Goal: Feedback & Contribution: Leave review/rating

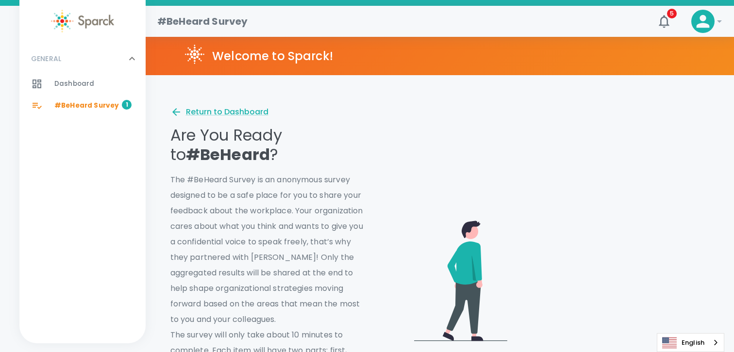
scroll to position [687, 0]
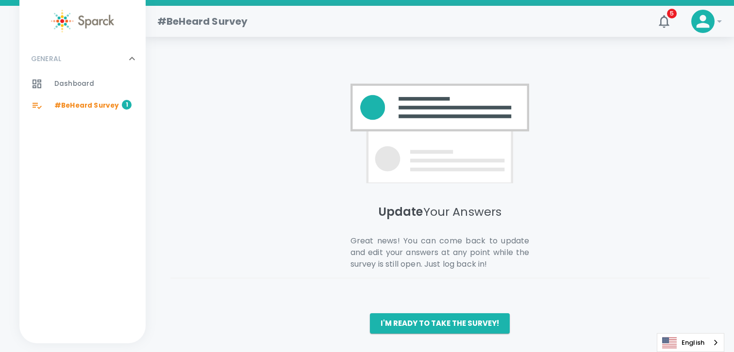
drag, startPoint x: 444, startPoint y: 322, endPoint x: 518, endPoint y: 262, distance: 94.5
click at [444, 322] on button "I'm ready to take the survey!" at bounding box center [440, 323] width 140 height 20
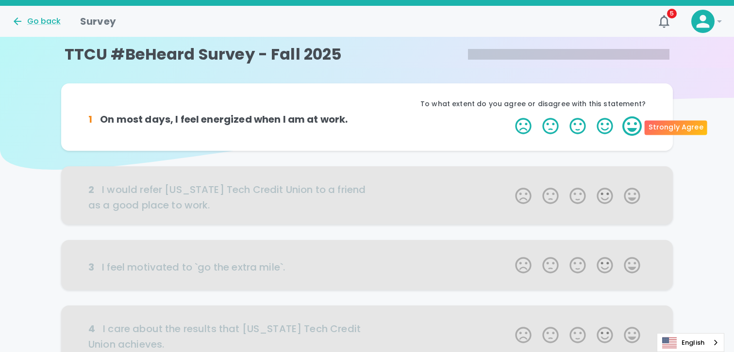
click at [636, 123] on label "5 Stars" at bounding box center [631, 125] width 27 height 19
click at [509, 116] on input "5 Stars" at bounding box center [509, 116] width 0 height 0
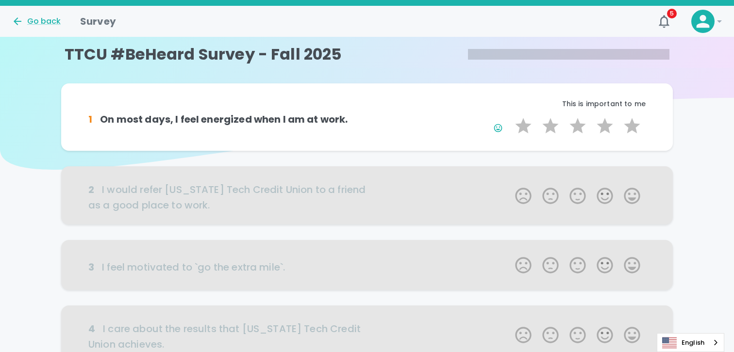
click at [631, 198] on div at bounding box center [366, 195] width 611 height 58
click at [630, 129] on label "5 Stars" at bounding box center [631, 125] width 27 height 19
click at [509, 116] on input "5 Stars" at bounding box center [509, 116] width 0 height 0
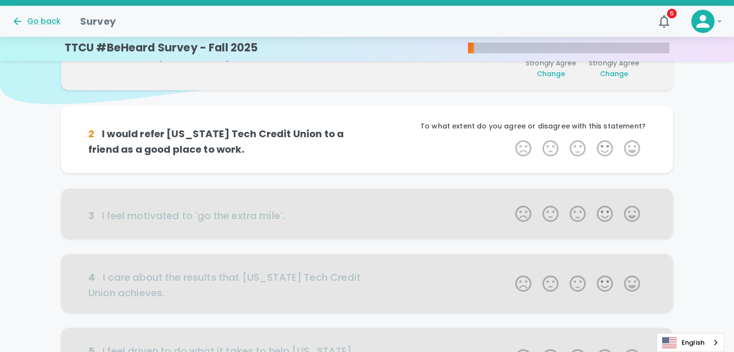
scroll to position [85, 0]
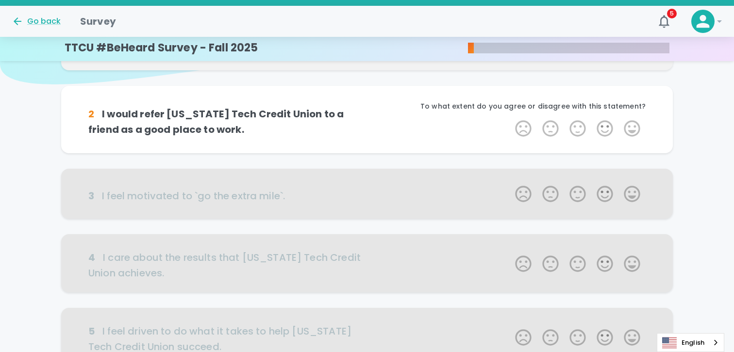
click at [630, 129] on label "5 Stars" at bounding box center [631, 128] width 27 height 19
click at [509, 119] on input "5 Stars" at bounding box center [509, 118] width 0 height 0
click at [630, 129] on label "5 Stars" at bounding box center [631, 128] width 27 height 19
click at [509, 119] on input "5 Stars" at bounding box center [509, 118] width 0 height 0
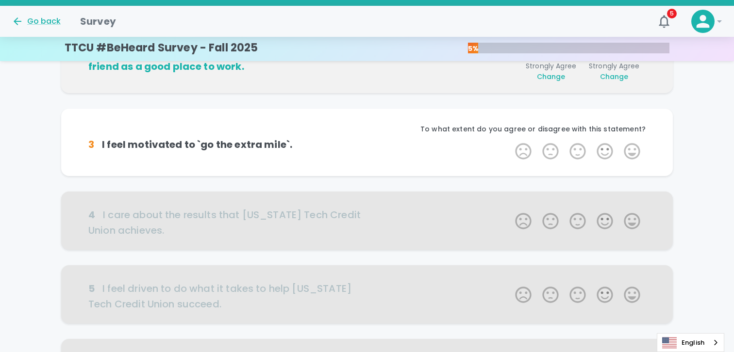
scroll to position [171, 0]
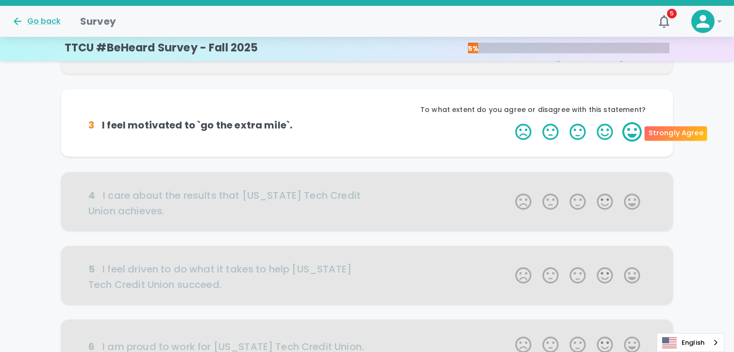
click at [637, 138] on label "5 Stars" at bounding box center [631, 131] width 27 height 19
click at [509, 122] on input "5 Stars" at bounding box center [509, 122] width 0 height 0
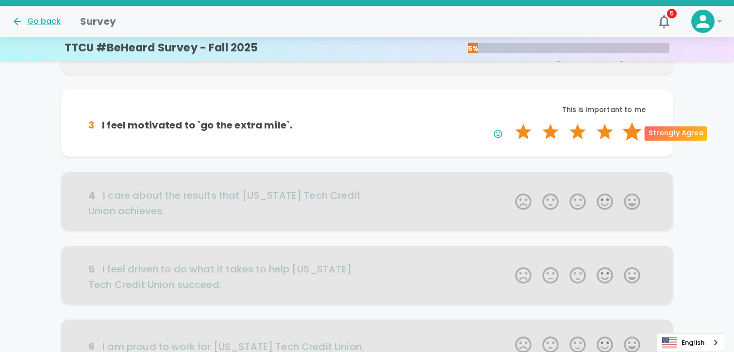
click at [632, 132] on label "5 Stars" at bounding box center [631, 131] width 27 height 19
click at [509, 122] on input "5 Stars" at bounding box center [509, 122] width 0 height 0
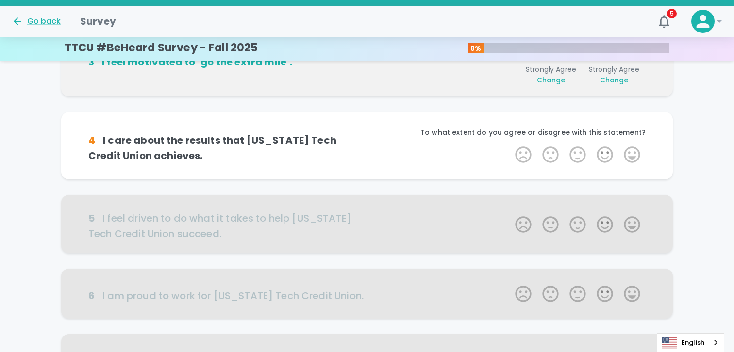
scroll to position [256, 0]
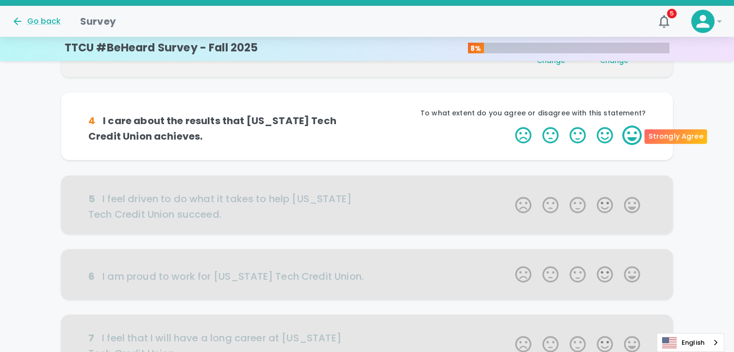
click at [628, 140] on label "5 Stars" at bounding box center [631, 135] width 27 height 19
click at [509, 126] on input "5 Stars" at bounding box center [509, 125] width 0 height 0
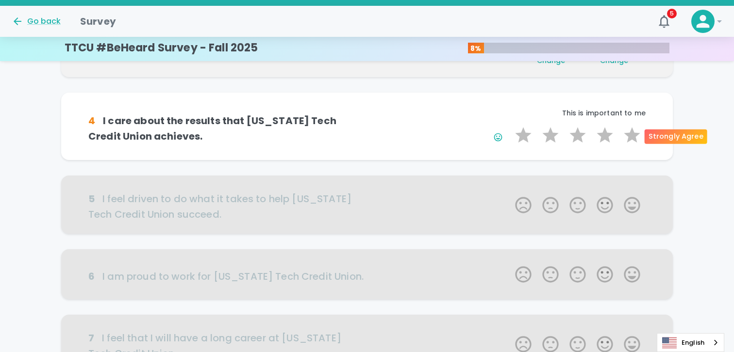
click at [629, 140] on label "5 Stars" at bounding box center [631, 135] width 27 height 19
click at [509, 126] on input "5 Stars" at bounding box center [509, 125] width 0 height 0
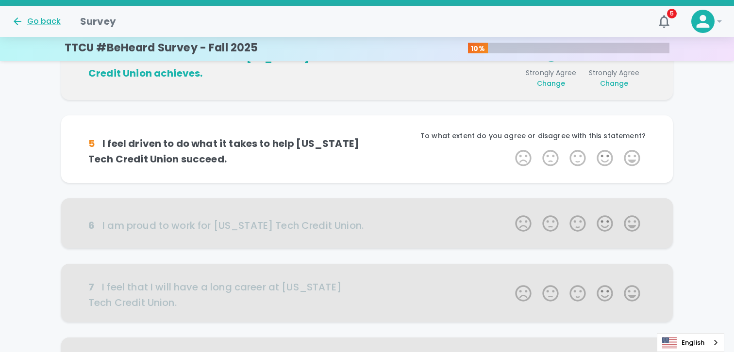
scroll to position [342, 0]
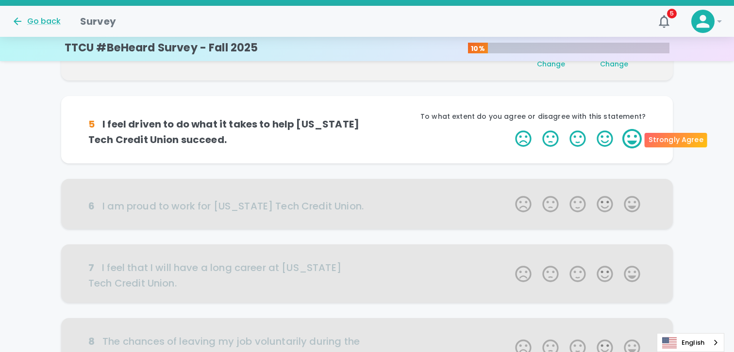
click at [638, 141] on label "5 Stars" at bounding box center [631, 138] width 27 height 19
click at [509, 129] on input "5 Stars" at bounding box center [509, 129] width 0 height 0
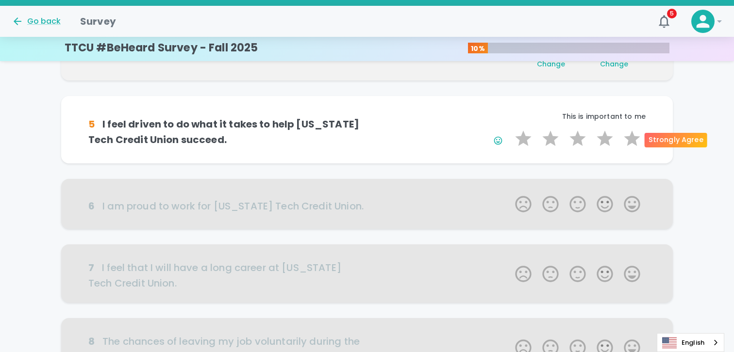
click at [638, 141] on label "5 Stars" at bounding box center [631, 138] width 27 height 19
click at [509, 129] on input "5 Stars" at bounding box center [509, 129] width 0 height 0
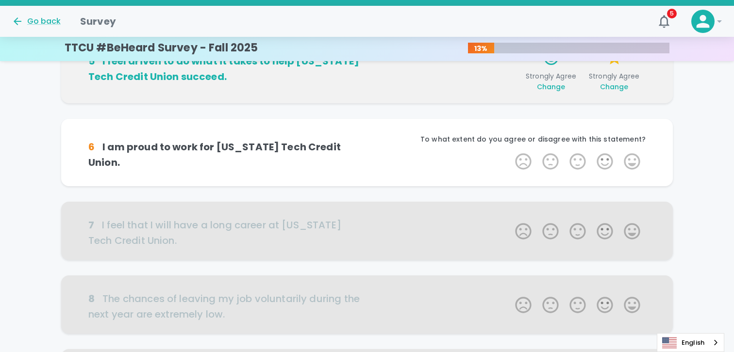
scroll to position [427, 0]
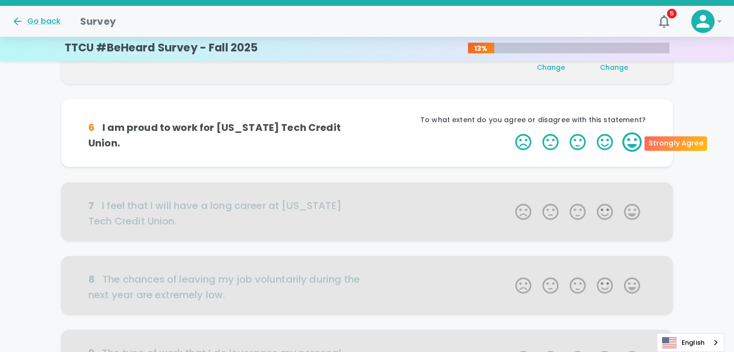
click at [635, 147] on label "5 Stars" at bounding box center [631, 141] width 27 height 19
click at [509, 132] on input "5 Stars" at bounding box center [509, 132] width 0 height 0
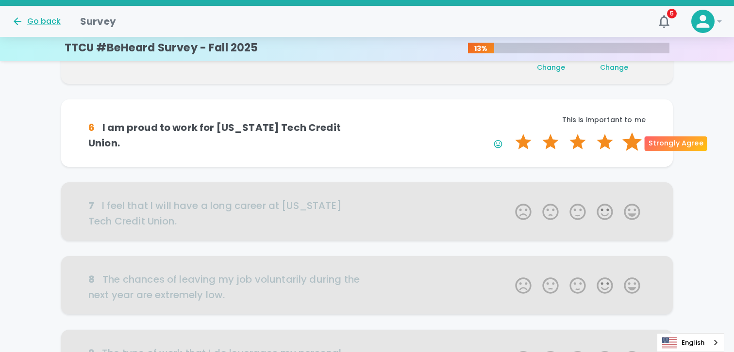
click at [634, 142] on label "5 Stars" at bounding box center [631, 141] width 27 height 19
click at [509, 132] on input "5 Stars" at bounding box center [509, 132] width 0 height 0
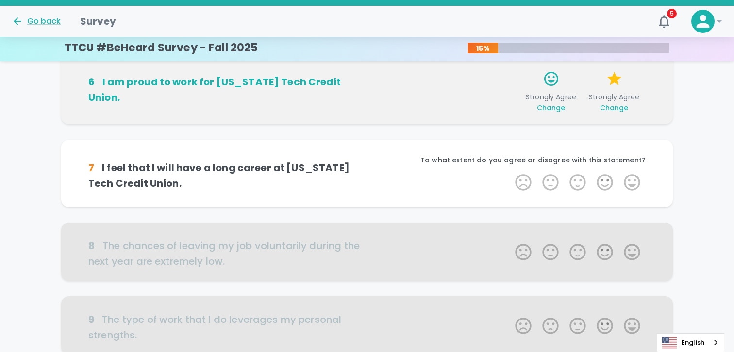
scroll to position [512, 0]
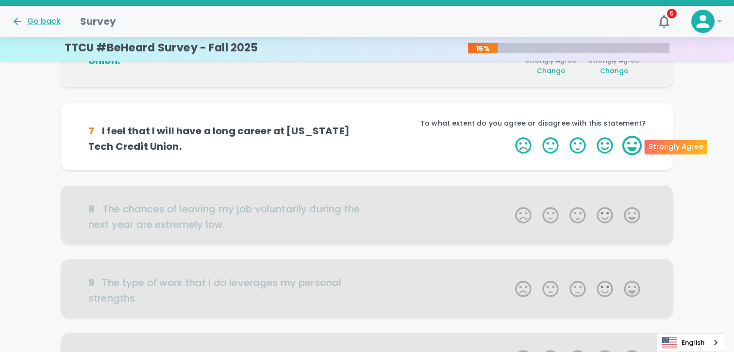
click at [634, 144] on label "5 Stars" at bounding box center [631, 145] width 27 height 19
click at [509, 136] on input "5 Stars" at bounding box center [509, 135] width 0 height 0
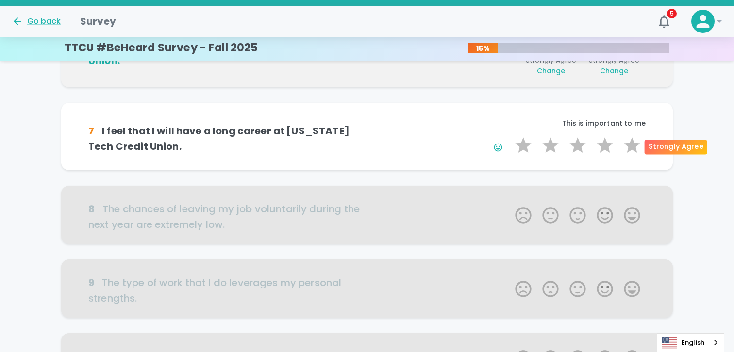
click at [634, 144] on label "5 Stars" at bounding box center [631, 145] width 27 height 19
click at [509, 136] on input "5 Stars" at bounding box center [509, 135] width 0 height 0
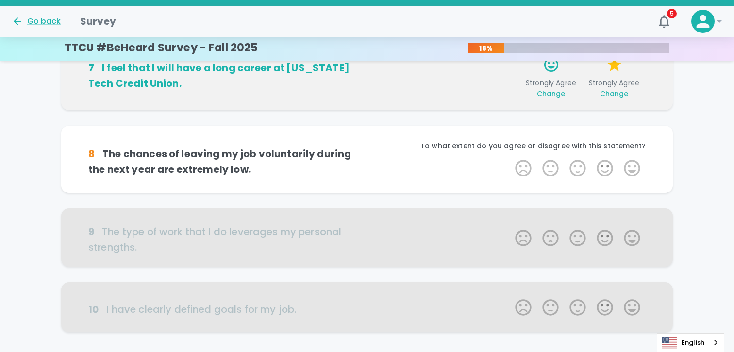
scroll to position [598, 0]
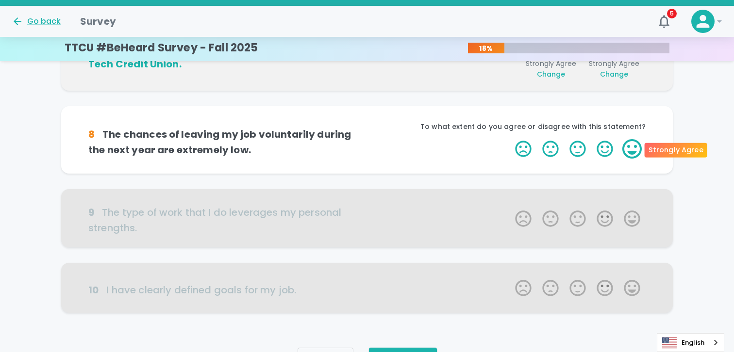
click at [632, 146] on label "5 Stars" at bounding box center [631, 148] width 27 height 19
click at [509, 139] on input "5 Stars" at bounding box center [509, 139] width 0 height 0
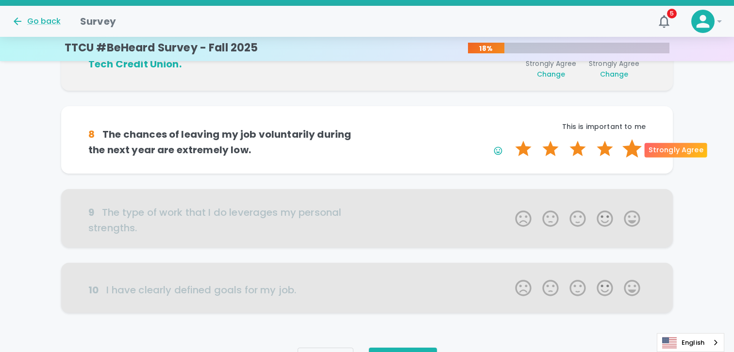
click at [632, 150] on label "5 Stars" at bounding box center [631, 148] width 27 height 19
click at [509, 139] on input "5 Stars" at bounding box center [509, 139] width 0 height 0
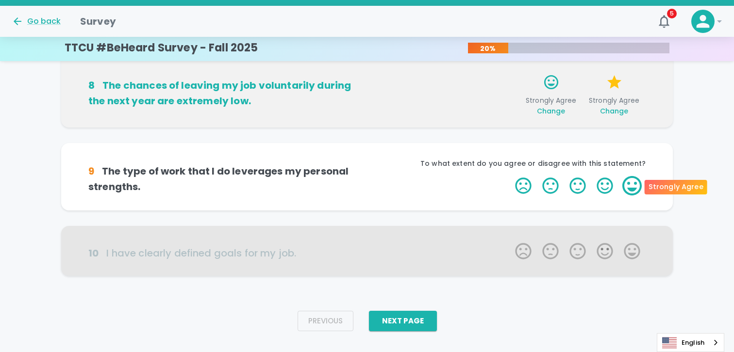
scroll to position [652, 0]
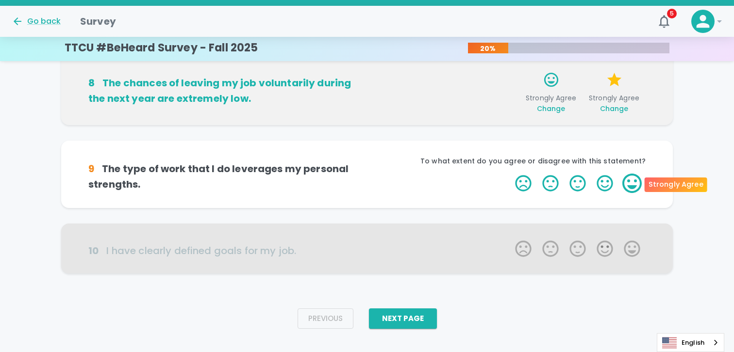
click at [636, 186] on label "5 Stars" at bounding box center [631, 183] width 27 height 19
click at [509, 174] on input "5 Stars" at bounding box center [509, 173] width 0 height 0
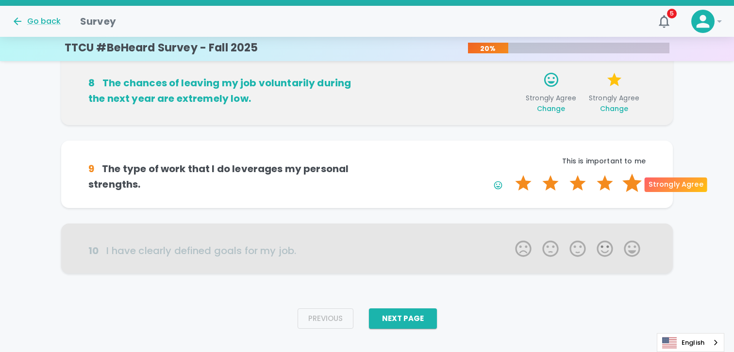
click at [635, 182] on label "5 Stars" at bounding box center [631, 183] width 27 height 19
click at [509, 174] on input "5 Stars" at bounding box center [509, 173] width 0 height 0
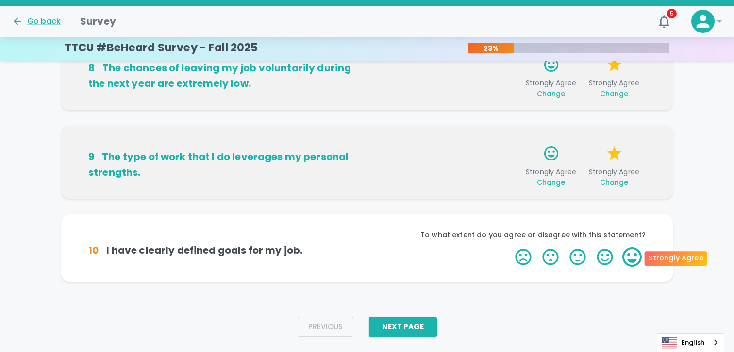
click at [637, 257] on label "5 Stars" at bounding box center [631, 256] width 27 height 19
click at [509, 247] on input "5 Stars" at bounding box center [509, 247] width 0 height 0
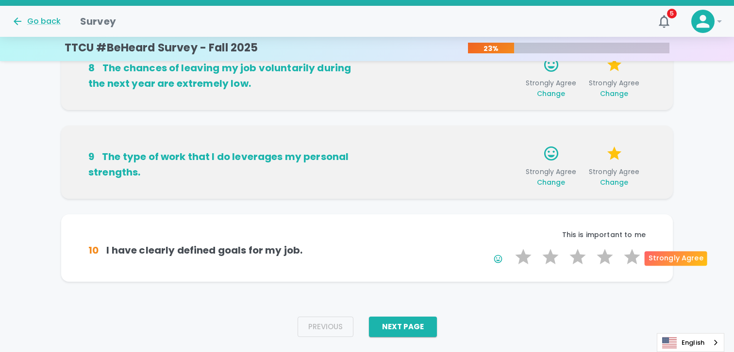
click at [637, 257] on label "5 Stars" at bounding box center [631, 256] width 27 height 19
click at [509, 247] on input "5 Stars" at bounding box center [509, 247] width 0 height 0
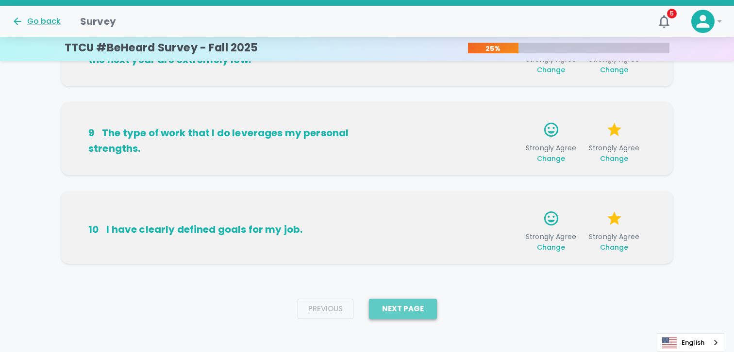
click at [416, 315] on button "Next Page" at bounding box center [403, 309] width 68 height 20
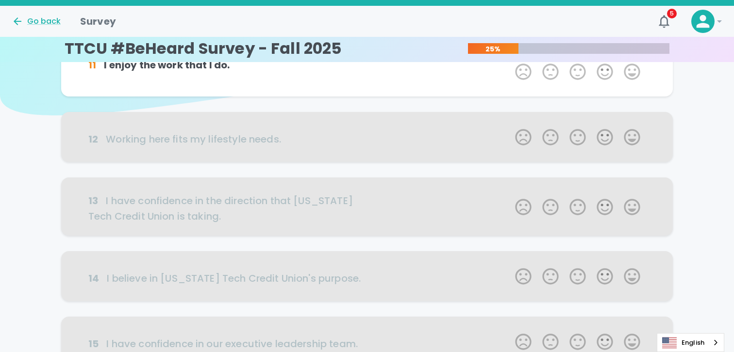
scroll to position [0, 0]
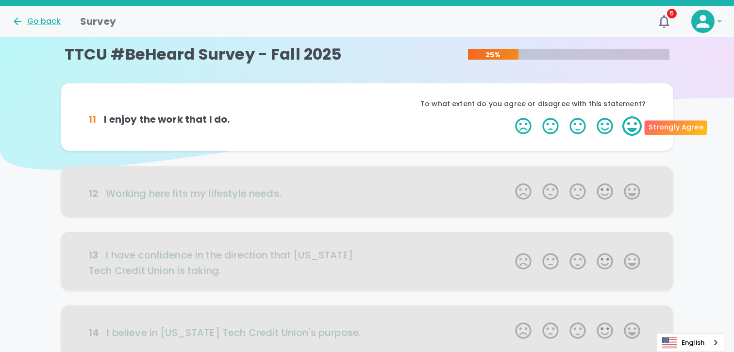
click at [632, 127] on label "5 Stars" at bounding box center [631, 125] width 27 height 19
click at [509, 116] on input "5 Stars" at bounding box center [509, 116] width 0 height 0
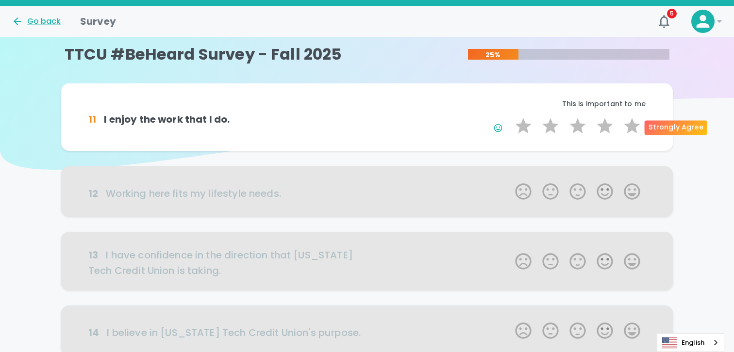
click at [632, 127] on label "5 Stars" at bounding box center [631, 125] width 27 height 19
click at [509, 116] on input "5 Stars" at bounding box center [509, 116] width 0 height 0
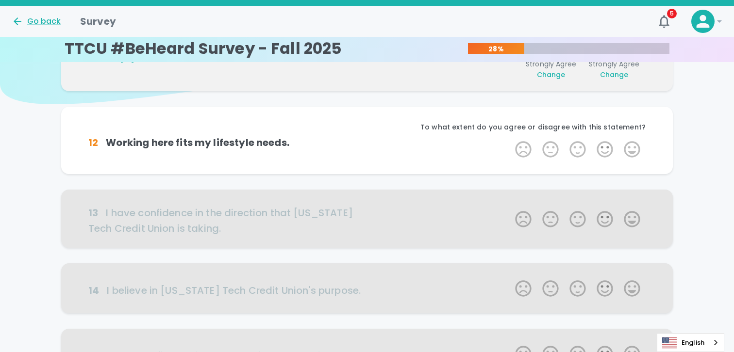
scroll to position [85, 0]
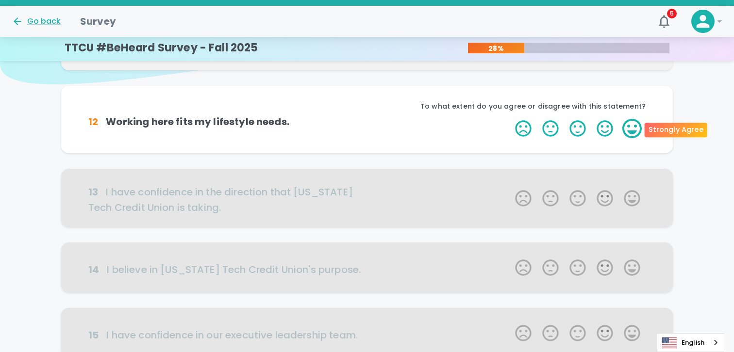
click at [632, 135] on label "5 Stars" at bounding box center [631, 128] width 27 height 19
click at [509, 119] on input "5 Stars" at bounding box center [509, 118] width 0 height 0
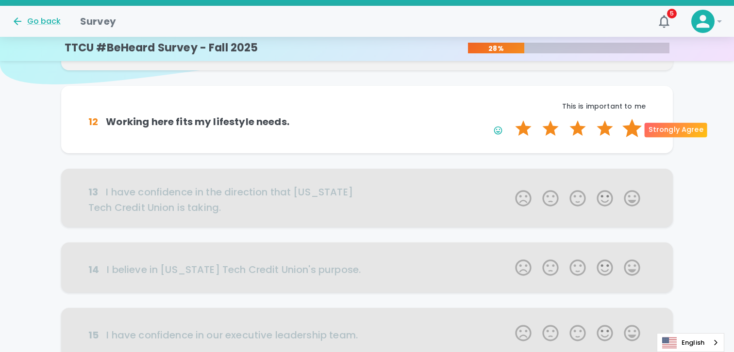
click at [634, 127] on label "5 Stars" at bounding box center [631, 128] width 27 height 19
click at [509, 119] on input "5 Stars" at bounding box center [509, 118] width 0 height 0
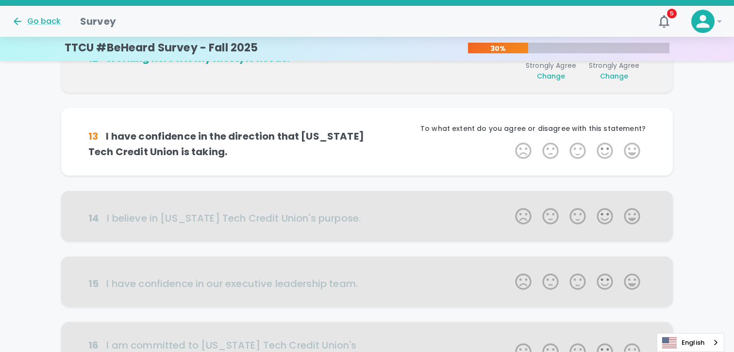
scroll to position [171, 0]
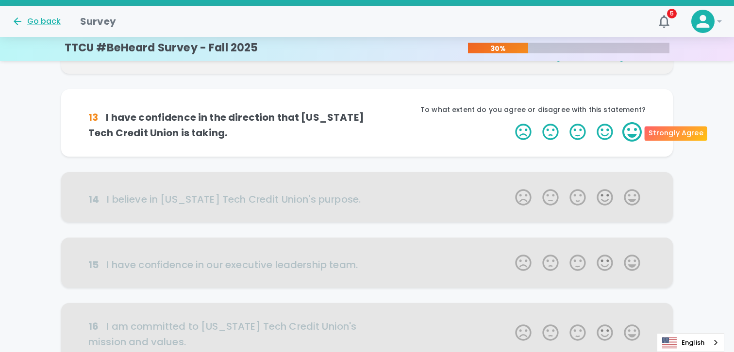
click at [635, 136] on label "5 Stars" at bounding box center [631, 131] width 27 height 19
click at [509, 122] on input "5 Stars" at bounding box center [509, 122] width 0 height 0
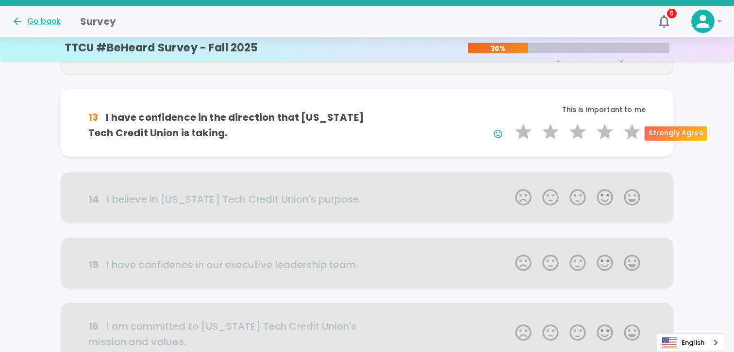
click at [635, 136] on label "5 Stars" at bounding box center [631, 131] width 27 height 19
click at [509, 122] on input "5 Stars" at bounding box center [509, 122] width 0 height 0
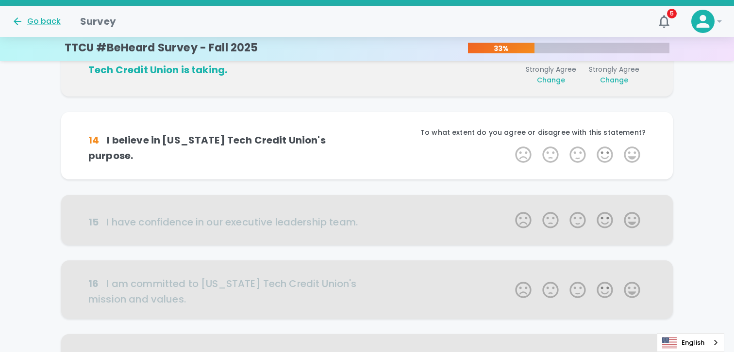
scroll to position [256, 0]
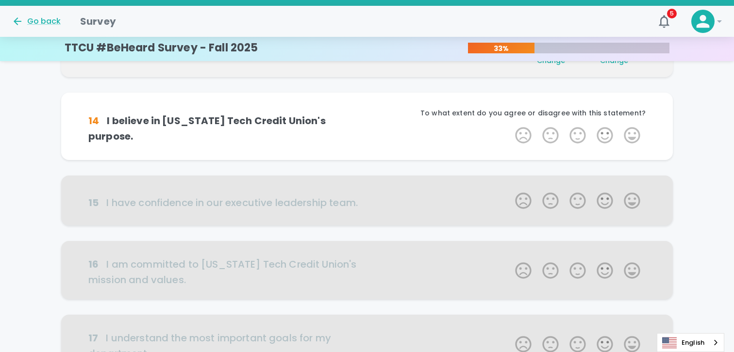
click at [635, 136] on label "5 Stars" at bounding box center [631, 135] width 27 height 19
click at [509, 126] on input "5 Stars" at bounding box center [509, 125] width 0 height 0
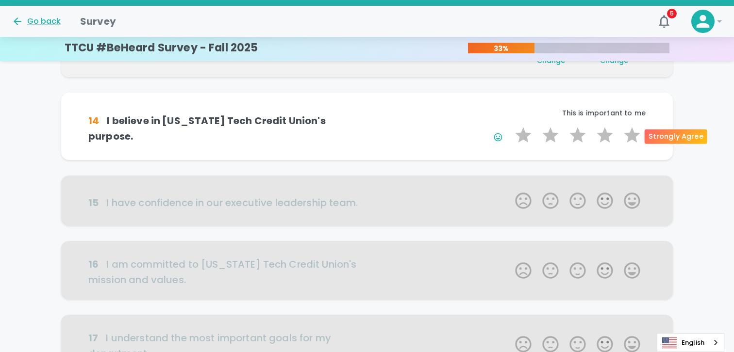
click at [635, 136] on label "5 Stars" at bounding box center [631, 135] width 27 height 19
click at [509, 126] on input "5 Stars" at bounding box center [509, 125] width 0 height 0
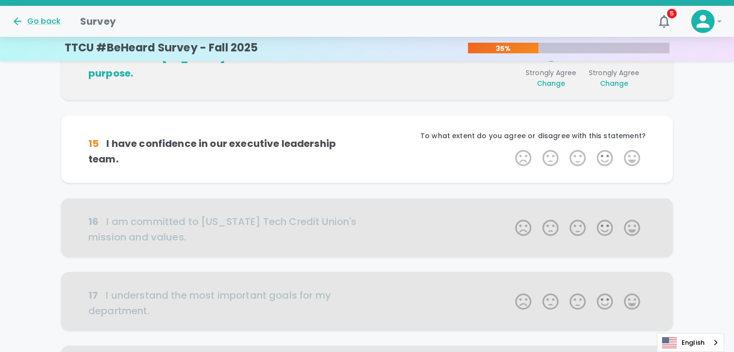
scroll to position [342, 0]
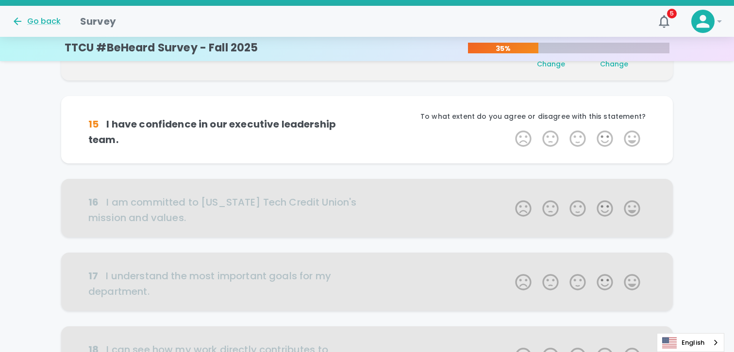
click at [635, 136] on label "5 Stars" at bounding box center [631, 138] width 27 height 19
click at [509, 129] on input "5 Stars" at bounding box center [509, 129] width 0 height 0
click at [635, 136] on label "5 Stars" at bounding box center [631, 138] width 27 height 19
click at [509, 129] on input "5 Stars" at bounding box center [509, 129] width 0 height 0
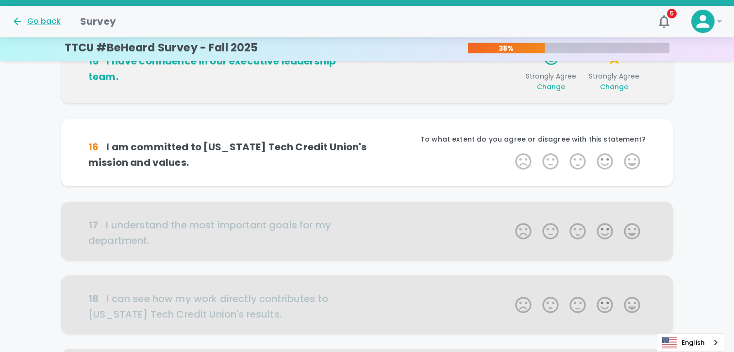
scroll to position [427, 0]
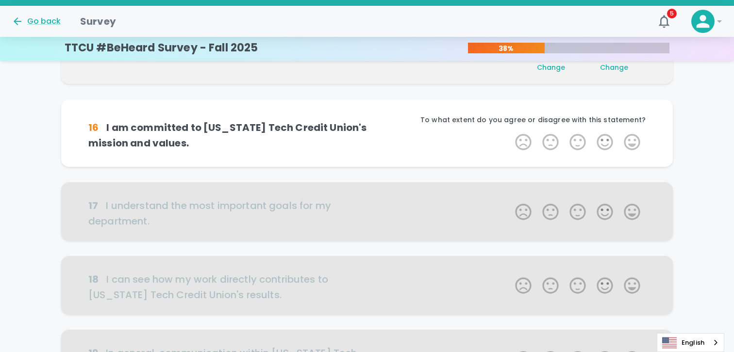
click at [635, 136] on label "5 Stars" at bounding box center [631, 141] width 27 height 19
click at [509, 132] on input "5 Stars" at bounding box center [509, 132] width 0 height 0
click at [635, 136] on label "5 Stars" at bounding box center [631, 141] width 27 height 19
click at [509, 132] on input "5 Stars" at bounding box center [509, 132] width 0 height 0
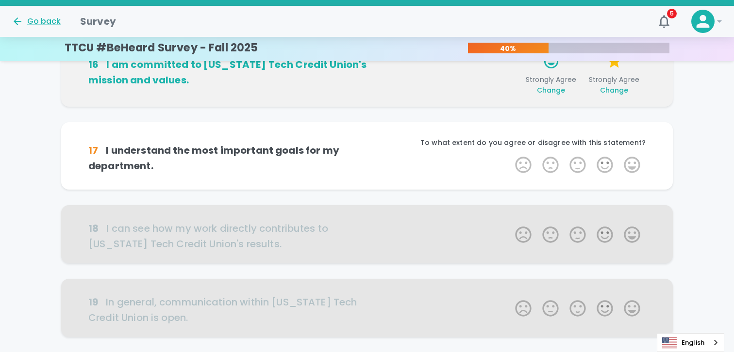
scroll to position [512, 0]
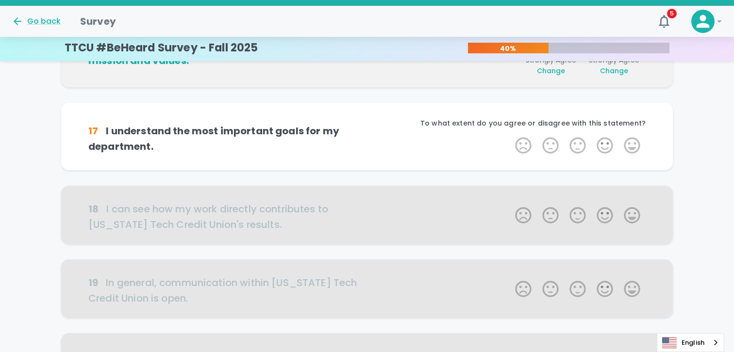
click at [635, 136] on label "5 Stars" at bounding box center [631, 145] width 27 height 19
click at [509, 136] on input "5 Stars" at bounding box center [509, 135] width 0 height 0
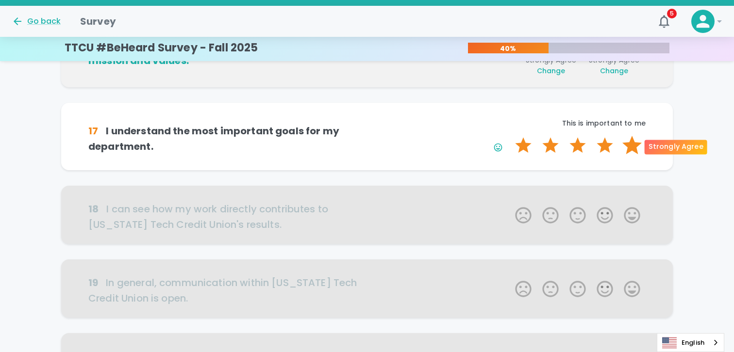
click at [635, 145] on label "5 Stars" at bounding box center [631, 145] width 27 height 19
click at [509, 136] on input "5 Stars" at bounding box center [509, 135] width 0 height 0
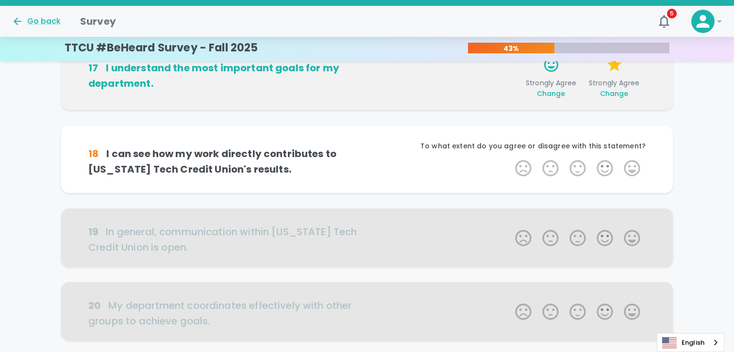
scroll to position [598, 0]
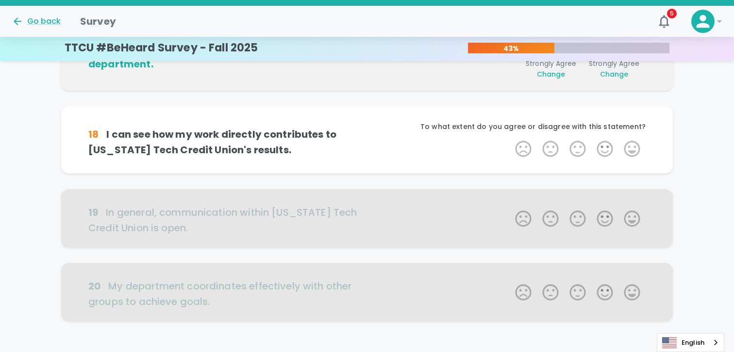
click at [635, 145] on label "5 Stars" at bounding box center [631, 148] width 27 height 19
click at [509, 139] on input "5 Stars" at bounding box center [509, 139] width 0 height 0
click at [635, 145] on label "5 Stars" at bounding box center [631, 148] width 27 height 19
click at [509, 139] on input "5 Stars" at bounding box center [509, 139] width 0 height 0
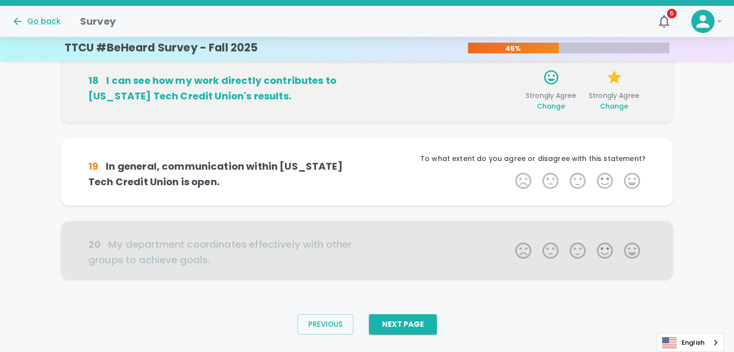
scroll to position [661, 0]
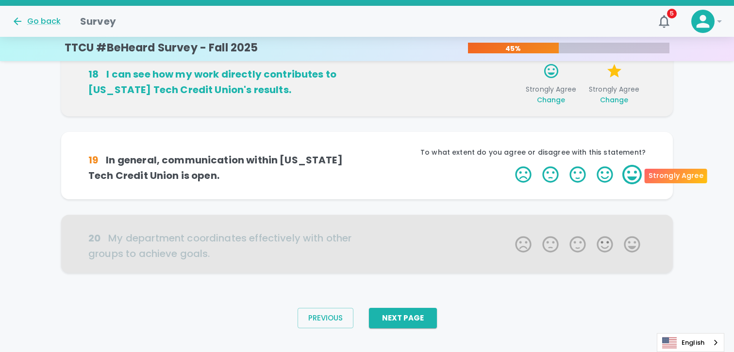
click at [632, 171] on label "5 Stars" at bounding box center [631, 174] width 27 height 19
click at [509, 165] on input "5 Stars" at bounding box center [509, 164] width 0 height 0
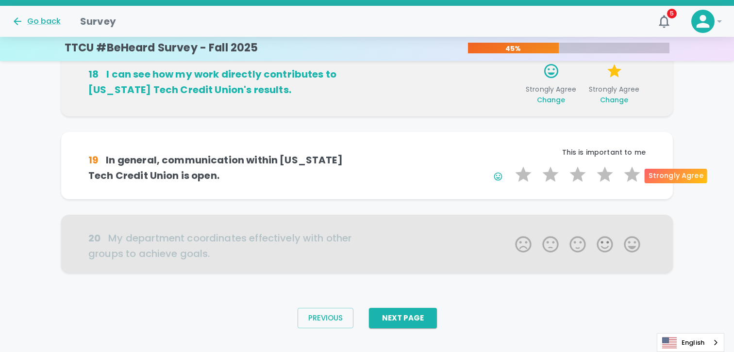
click at [632, 171] on label "5 Stars" at bounding box center [631, 174] width 27 height 19
click at [509, 165] on input "5 Stars" at bounding box center [509, 164] width 0 height 0
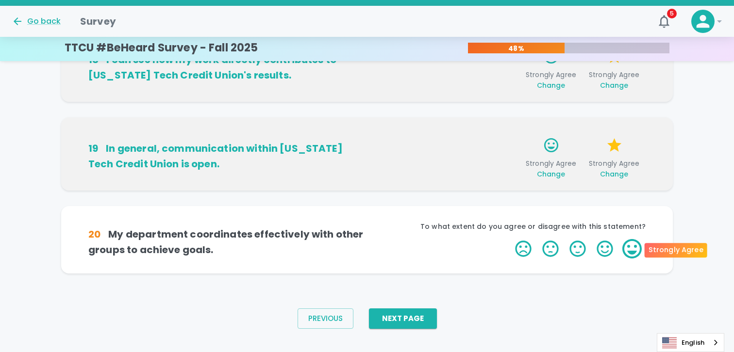
click at [629, 251] on label "5 Stars" at bounding box center [631, 248] width 27 height 19
click at [509, 239] on input "5 Stars" at bounding box center [509, 239] width 0 height 0
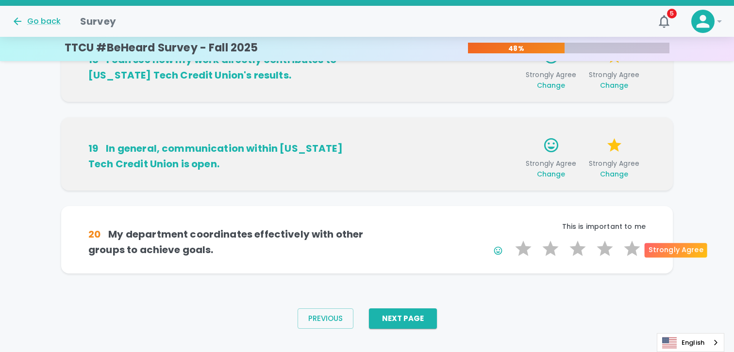
click at [629, 251] on label "5 Stars" at bounding box center [631, 248] width 27 height 19
click at [509, 239] on input "5 Stars" at bounding box center [509, 239] width 0 height 0
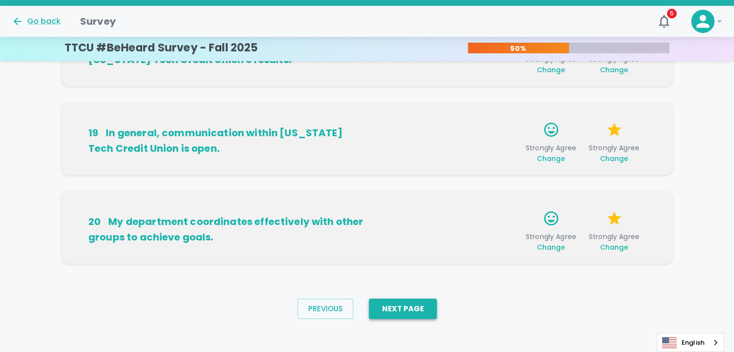
click at [390, 312] on button "Next Page" at bounding box center [403, 309] width 68 height 20
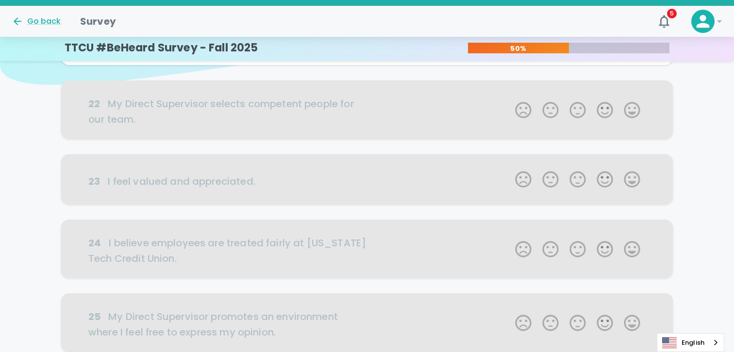
scroll to position [0, 0]
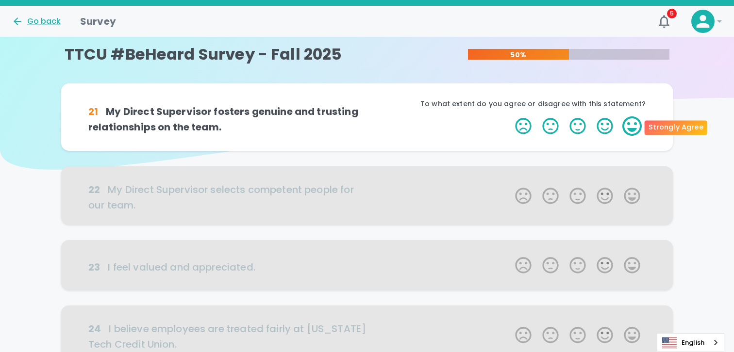
click at [636, 123] on label "5 Stars" at bounding box center [631, 125] width 27 height 19
click at [509, 116] on input "5 Stars" at bounding box center [509, 116] width 0 height 0
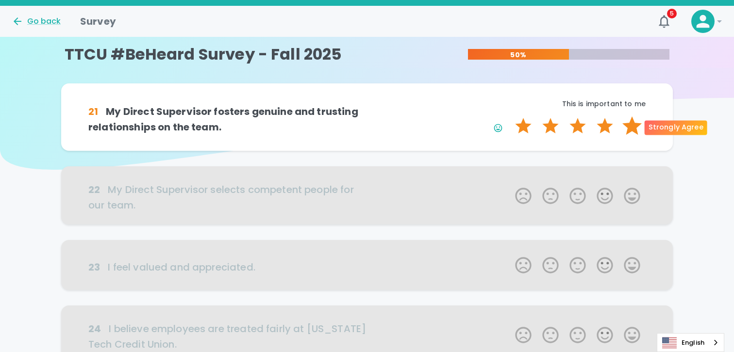
click at [633, 132] on label "5 Stars" at bounding box center [631, 125] width 27 height 19
click at [509, 116] on input "5 Stars" at bounding box center [509, 116] width 0 height 0
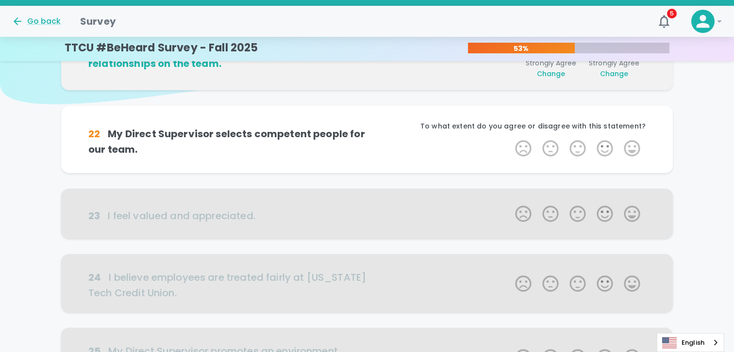
scroll to position [85, 0]
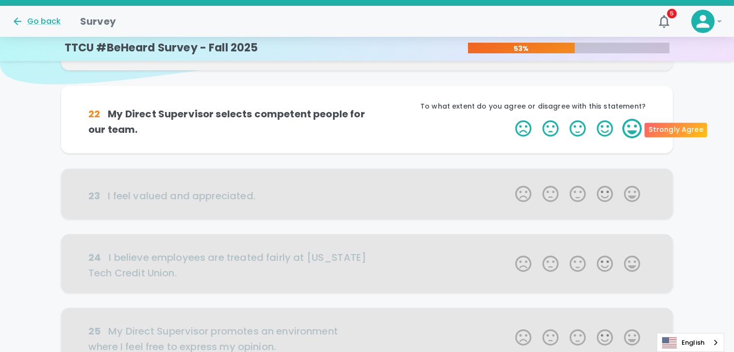
click at [637, 130] on label "5 Stars" at bounding box center [631, 128] width 27 height 19
click at [509, 119] on input "5 Stars" at bounding box center [509, 118] width 0 height 0
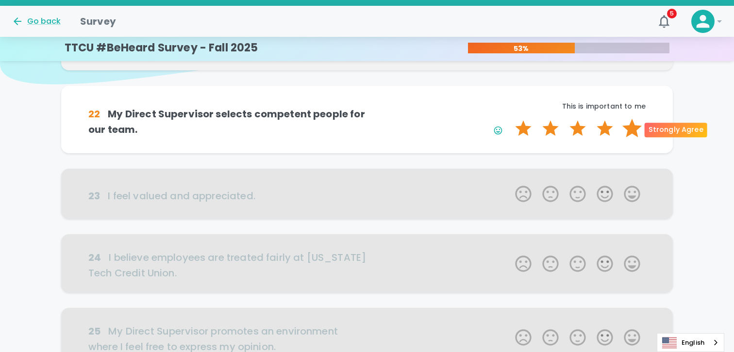
click at [634, 127] on label "5 Stars" at bounding box center [631, 128] width 27 height 19
click at [509, 119] on input "5 Stars" at bounding box center [509, 118] width 0 height 0
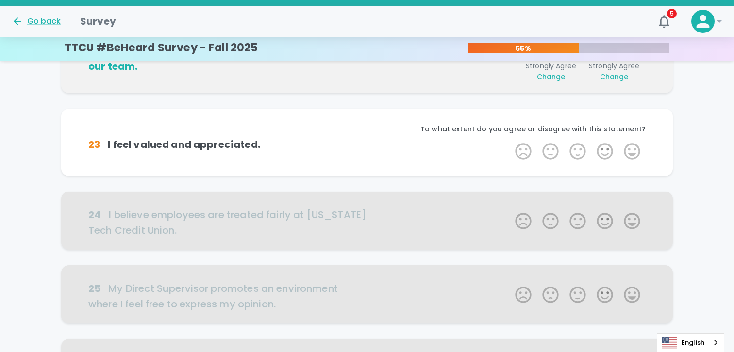
scroll to position [171, 0]
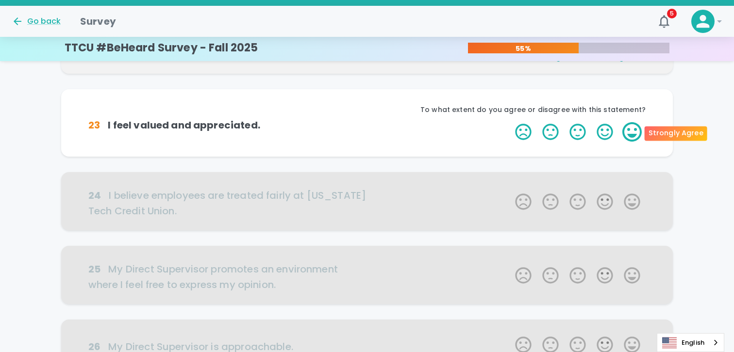
click at [631, 127] on label "5 Stars" at bounding box center [631, 131] width 27 height 19
click at [509, 122] on input "5 Stars" at bounding box center [509, 122] width 0 height 0
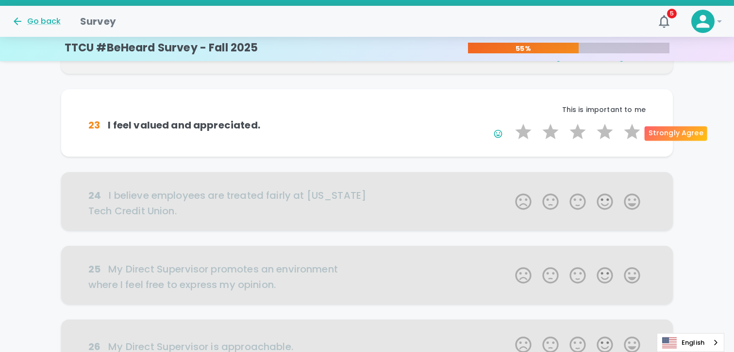
click at [631, 127] on label "5 Stars" at bounding box center [631, 131] width 27 height 19
click at [509, 122] on input "5 Stars" at bounding box center [509, 122] width 0 height 0
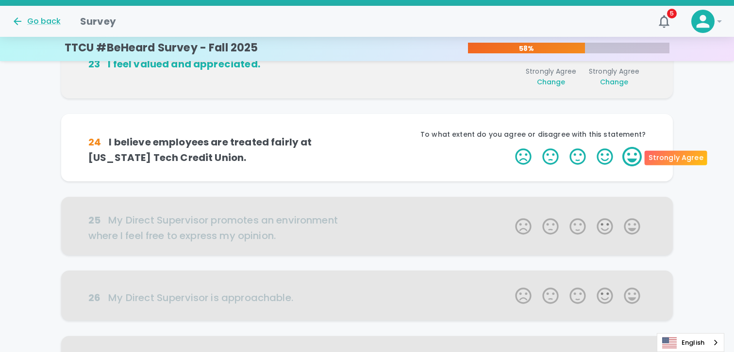
scroll to position [256, 0]
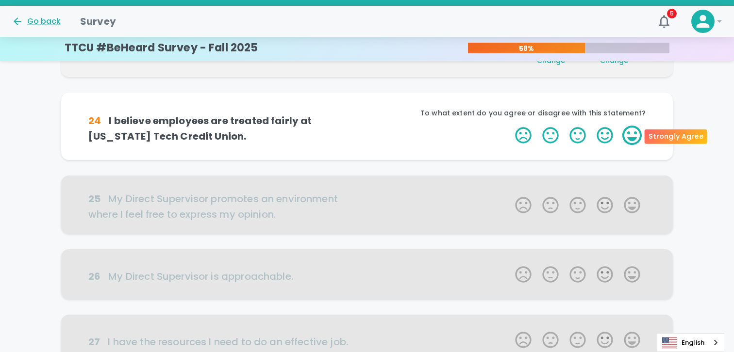
click at [638, 139] on label "5 Stars" at bounding box center [631, 135] width 27 height 19
click at [509, 126] on input "5 Stars" at bounding box center [509, 125] width 0 height 0
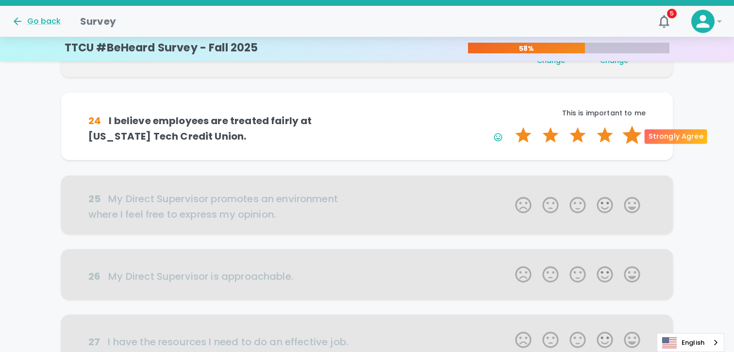
click at [632, 131] on label "5 Stars" at bounding box center [631, 135] width 27 height 19
click at [509, 126] on input "5 Stars" at bounding box center [509, 125] width 0 height 0
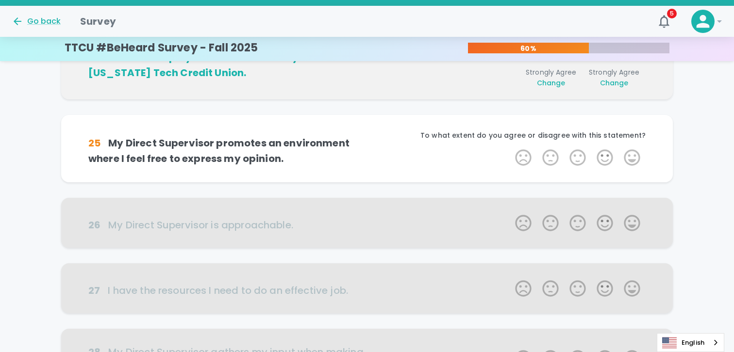
scroll to position [342, 0]
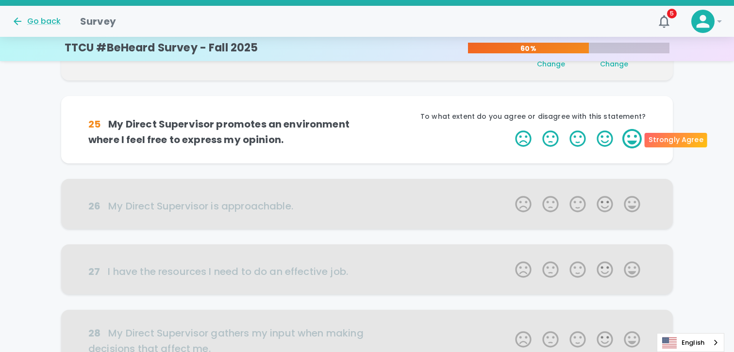
click at [634, 137] on label "5 Stars" at bounding box center [631, 138] width 27 height 19
click at [509, 129] on input "5 Stars" at bounding box center [509, 129] width 0 height 0
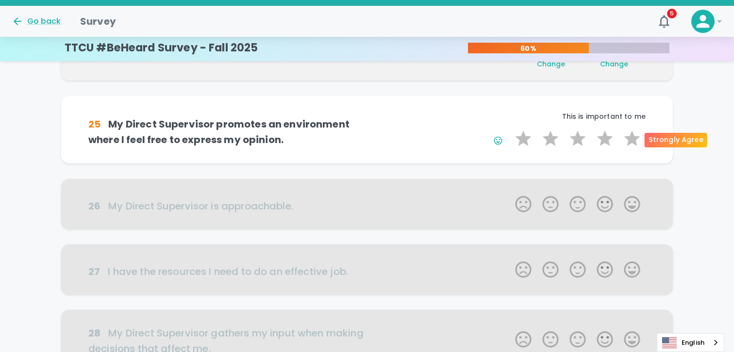
click at [634, 137] on label "5 Stars" at bounding box center [631, 138] width 27 height 19
click at [509, 129] on input "5 Stars" at bounding box center [509, 129] width 0 height 0
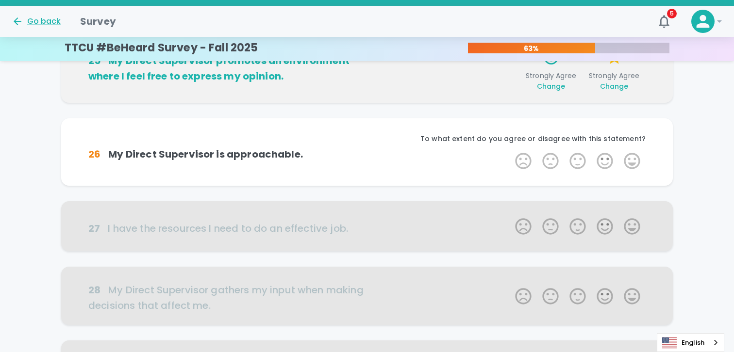
scroll to position [427, 0]
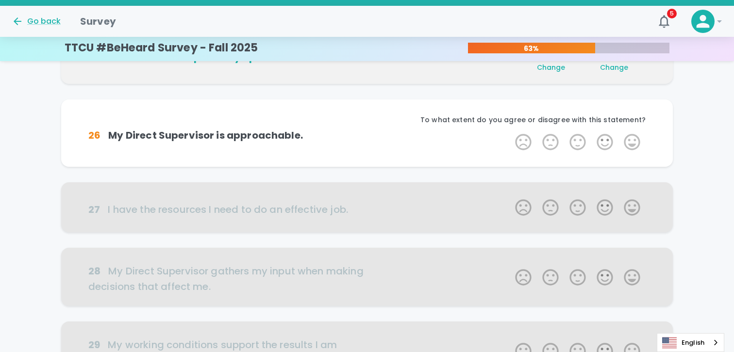
click at [634, 137] on label "5 Stars" at bounding box center [631, 141] width 27 height 19
click at [509, 132] on input "5 Stars" at bounding box center [509, 132] width 0 height 0
click at [634, 137] on label "5 Stars" at bounding box center [631, 141] width 27 height 19
click at [509, 132] on input "5 Stars" at bounding box center [509, 132] width 0 height 0
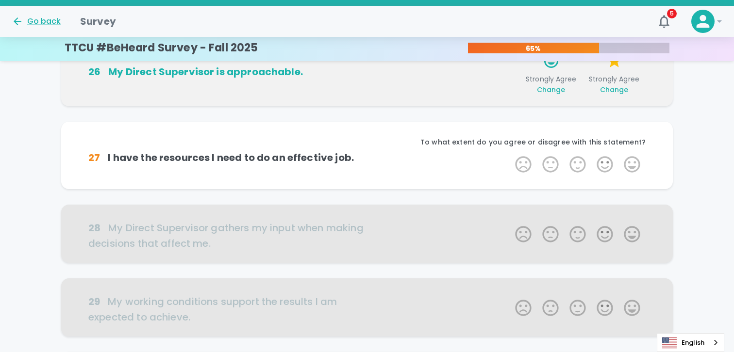
scroll to position [512, 0]
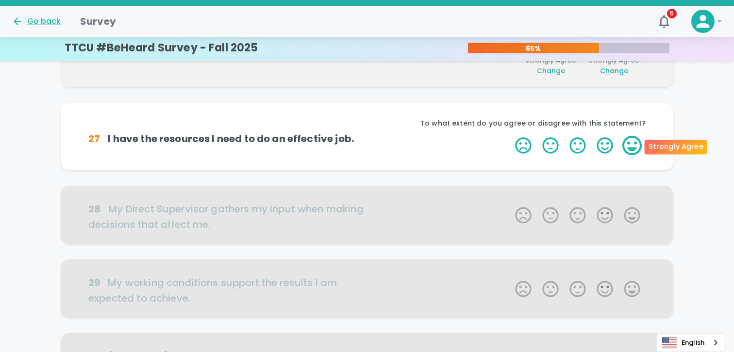
click at [629, 144] on label "5 Stars" at bounding box center [631, 145] width 27 height 19
click at [509, 136] on input "5 Stars" at bounding box center [509, 135] width 0 height 0
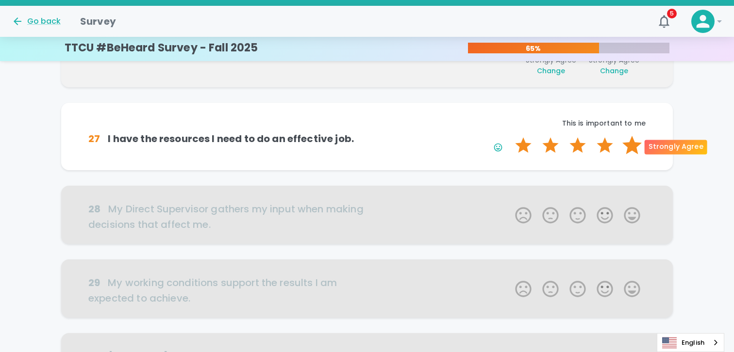
click at [630, 150] on label "5 Stars" at bounding box center [631, 145] width 27 height 19
click at [509, 136] on input "5 Stars" at bounding box center [509, 135] width 0 height 0
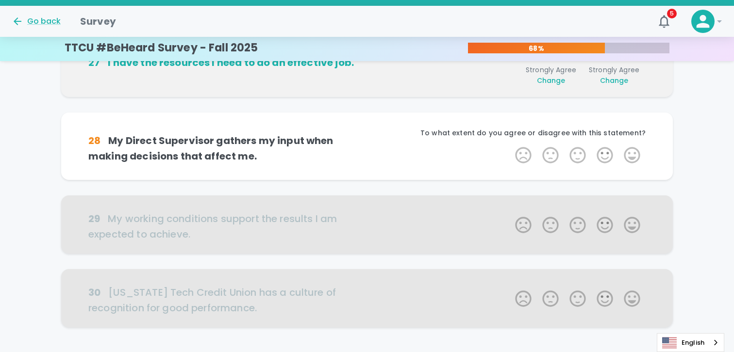
scroll to position [598, 0]
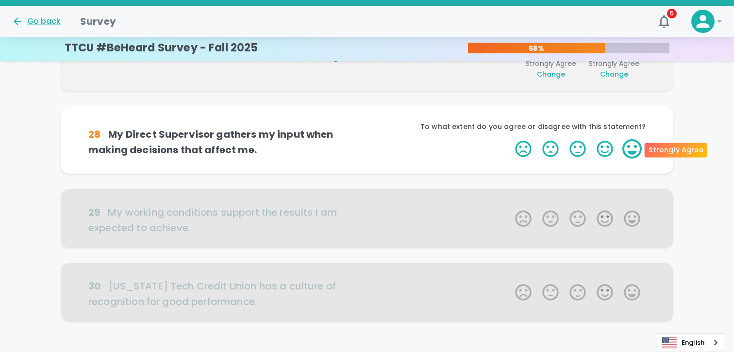
click at [638, 149] on label "5 Stars" at bounding box center [631, 148] width 27 height 19
click at [509, 139] on input "5 Stars" at bounding box center [509, 139] width 0 height 0
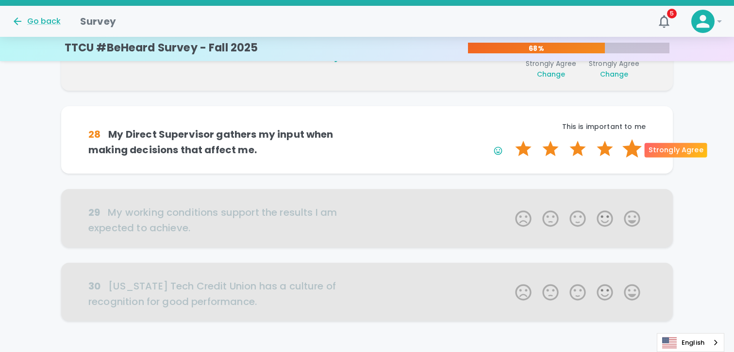
click at [638, 152] on label "5 Stars" at bounding box center [631, 148] width 27 height 19
click at [509, 139] on input "5 Stars" at bounding box center [509, 139] width 0 height 0
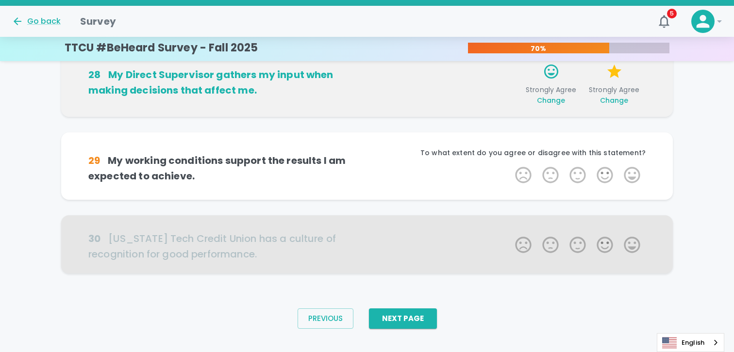
scroll to position [661, 0]
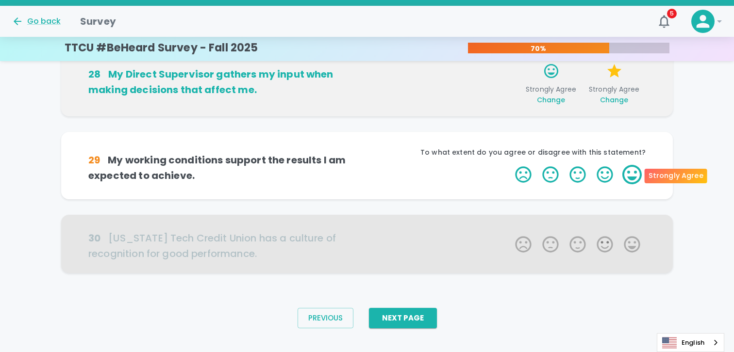
click at [638, 172] on label "5 Stars" at bounding box center [631, 174] width 27 height 19
click at [509, 165] on input "5 Stars" at bounding box center [509, 164] width 0 height 0
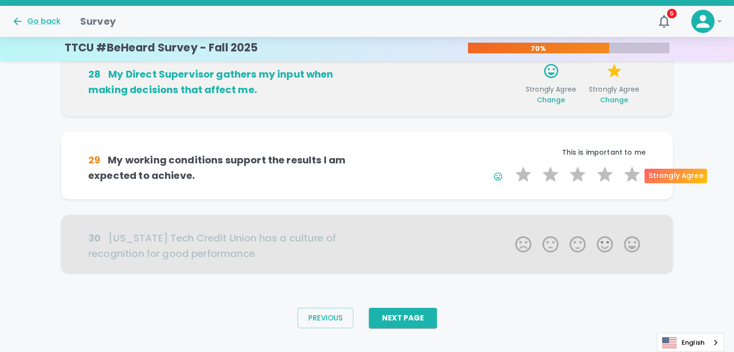
click at [638, 172] on label "5 Stars" at bounding box center [631, 174] width 27 height 19
click at [509, 165] on input "5 Stars" at bounding box center [509, 164] width 0 height 0
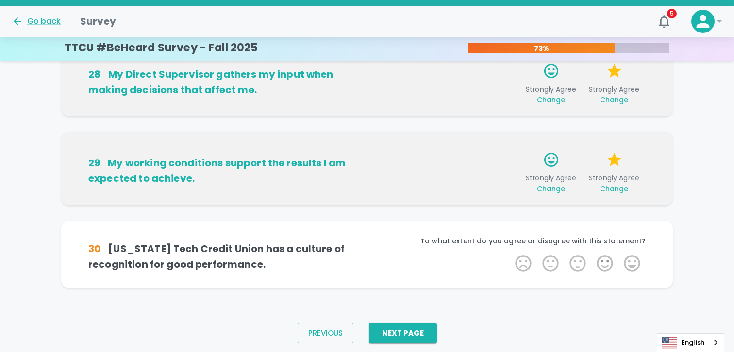
scroll to position [675, 0]
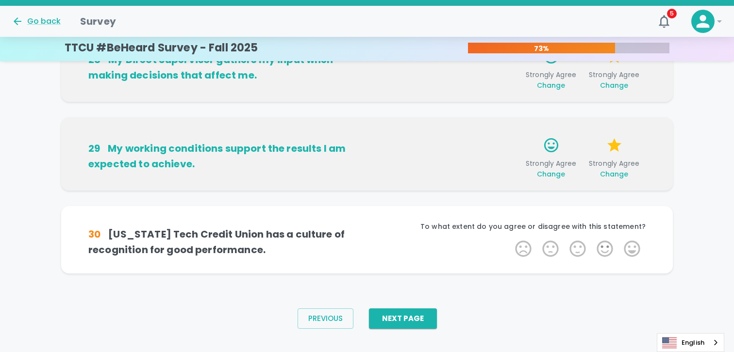
click at [637, 261] on div "1 Star 2 Stars 3 Stars 4 Stars 5 Stars Empty" at bounding box center [577, 250] width 136 height 23
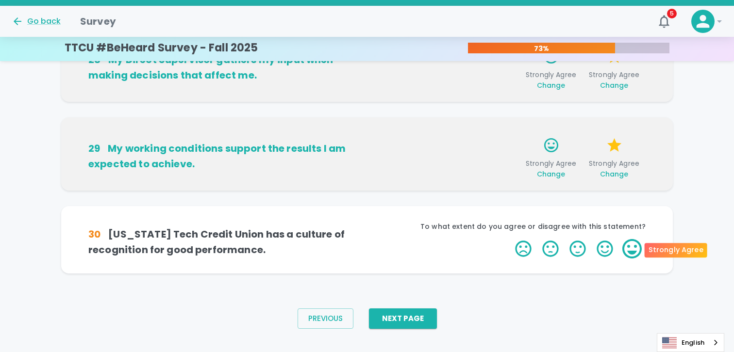
click at [632, 255] on label "5 Stars" at bounding box center [631, 248] width 27 height 19
click at [509, 239] on input "5 Stars" at bounding box center [509, 239] width 0 height 0
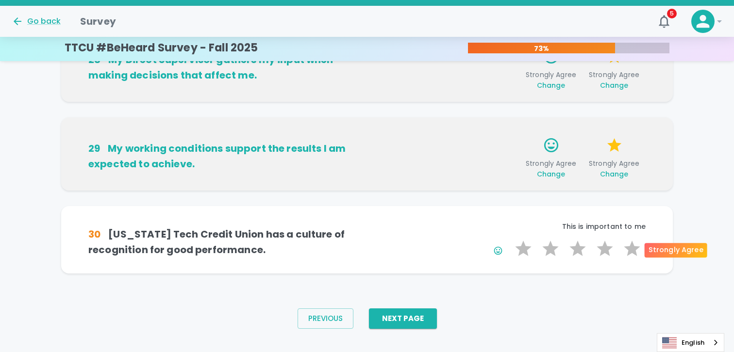
click at [632, 255] on label "5 Stars" at bounding box center [631, 248] width 27 height 19
click at [509, 239] on input "5 Stars" at bounding box center [509, 239] width 0 height 0
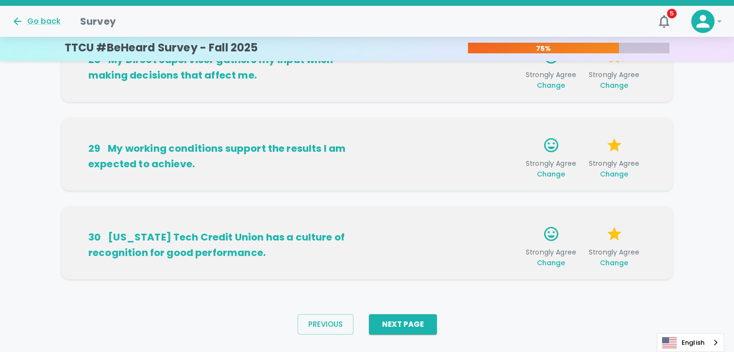
scroll to position [691, 0]
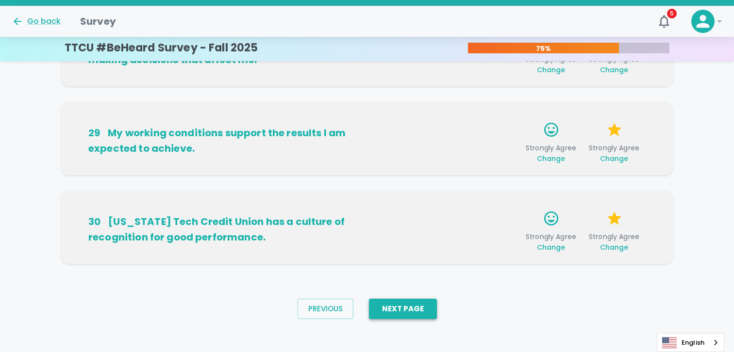
click at [408, 306] on button "Next Page" at bounding box center [403, 309] width 68 height 20
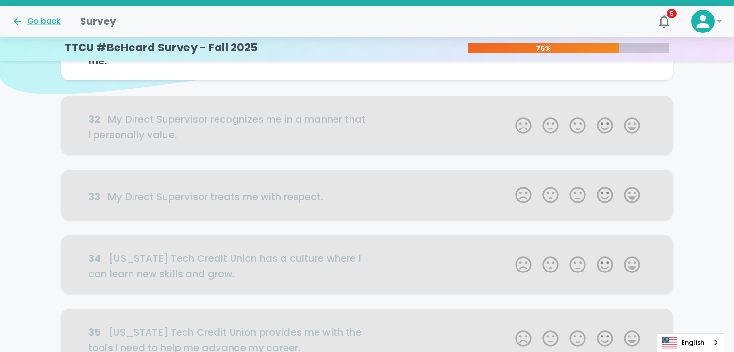
scroll to position [0, 0]
